Goal: Task Accomplishment & Management: Manage account settings

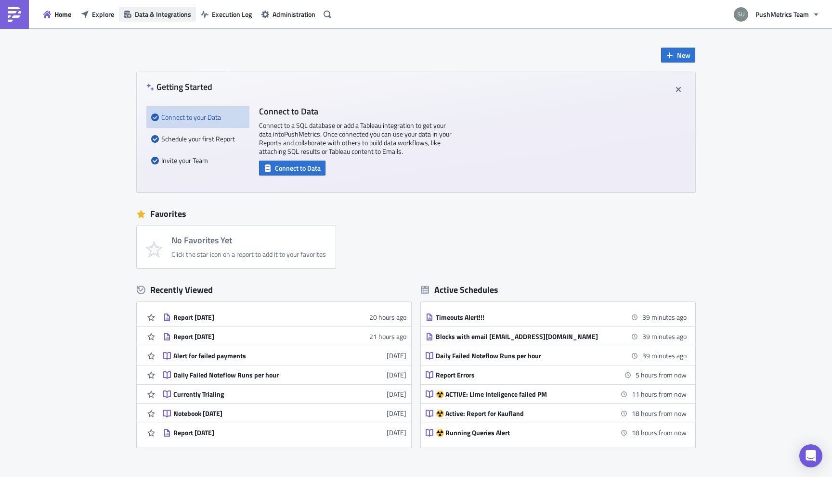
click at [175, 13] on span "Data & Integrations" at bounding box center [163, 14] width 56 height 10
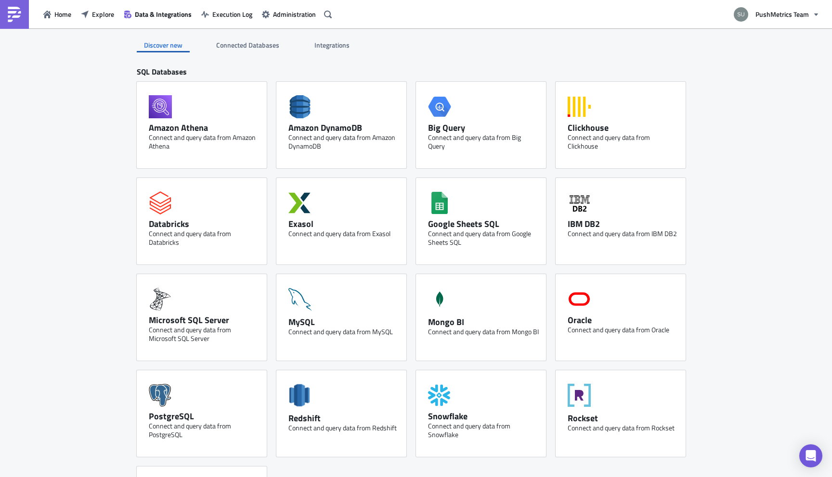
click at [327, 40] on span "Integrations" at bounding box center [332, 45] width 37 height 10
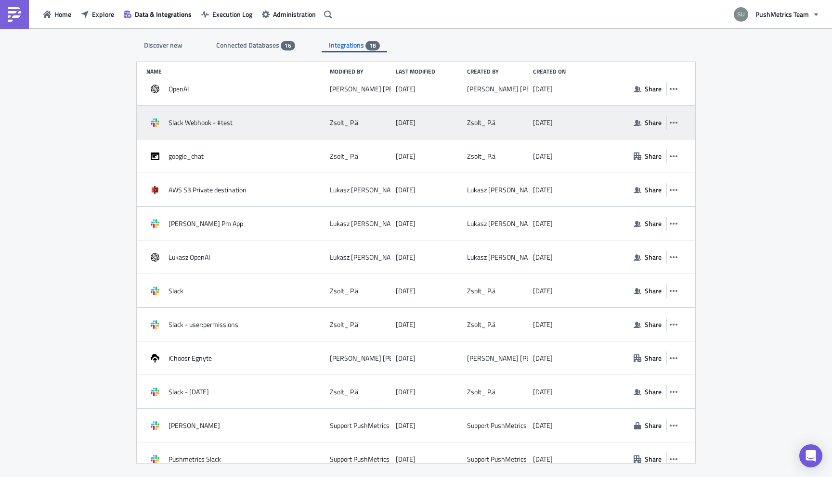
scroll to position [224, 0]
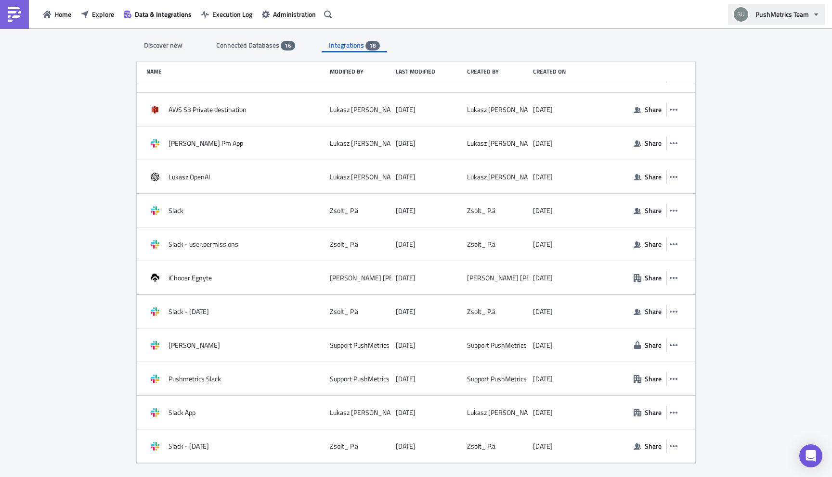
click at [781, 7] on button "PushMetrics Team" at bounding box center [776, 14] width 97 height 21
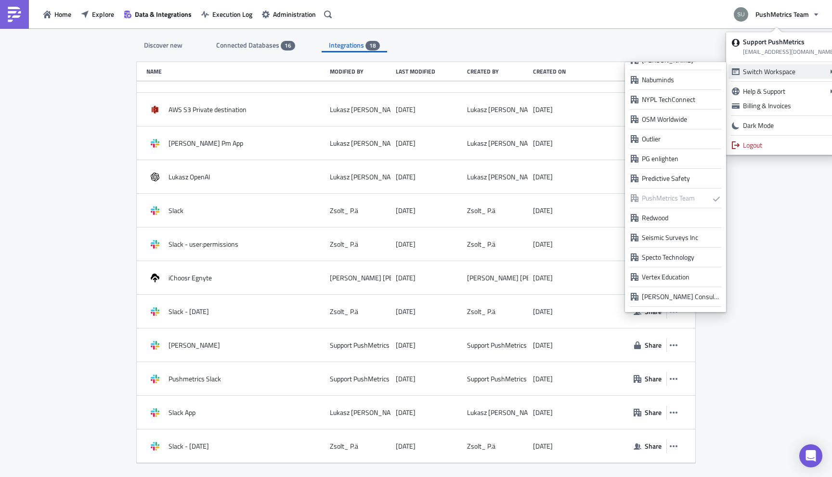
scroll to position [760, 0]
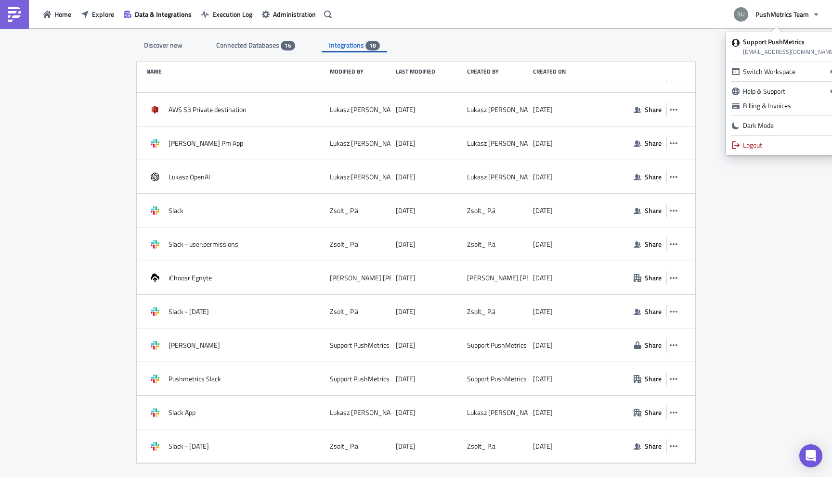
click at [777, 284] on div "Discover new Connected Databases 16 Integrations 18 SQL Databases Amazon Athena…" at bounding box center [416, 253] width 832 height 451
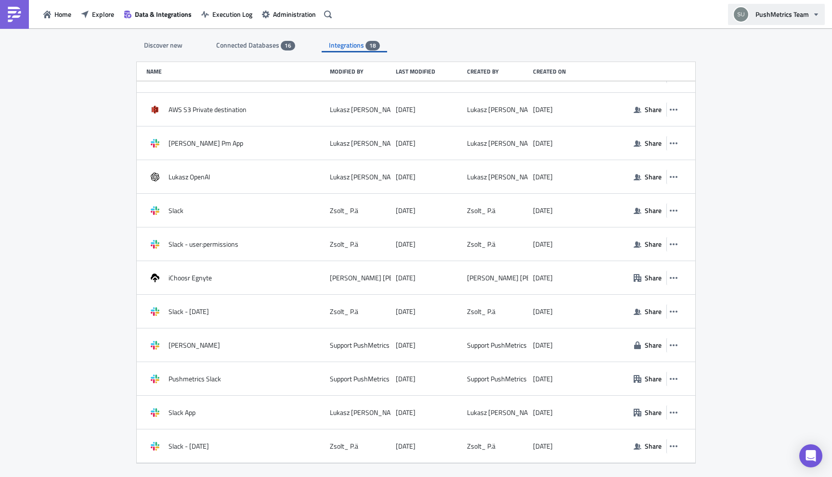
click at [796, 20] on button "PushMetrics Team" at bounding box center [776, 14] width 97 height 21
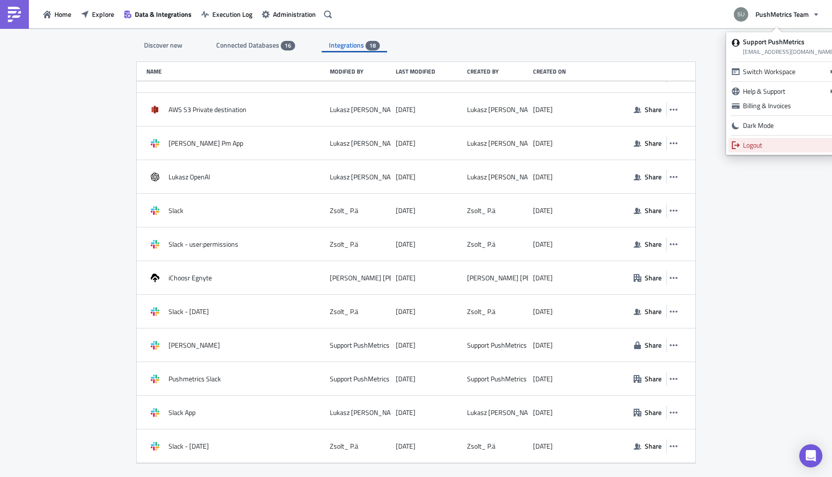
click at [760, 142] on div "Logout" at bounding box center [789, 146] width 92 height 10
